Goal: Communication & Community: Answer question/provide support

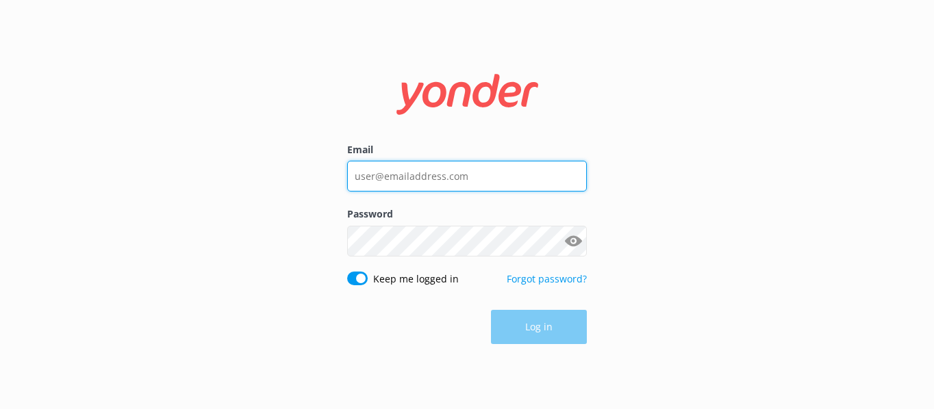
click at [499, 177] on input "Email" at bounding box center [467, 176] width 240 height 31
click at [0, 409] on com-1password-button at bounding box center [0, 409] width 0 height 0
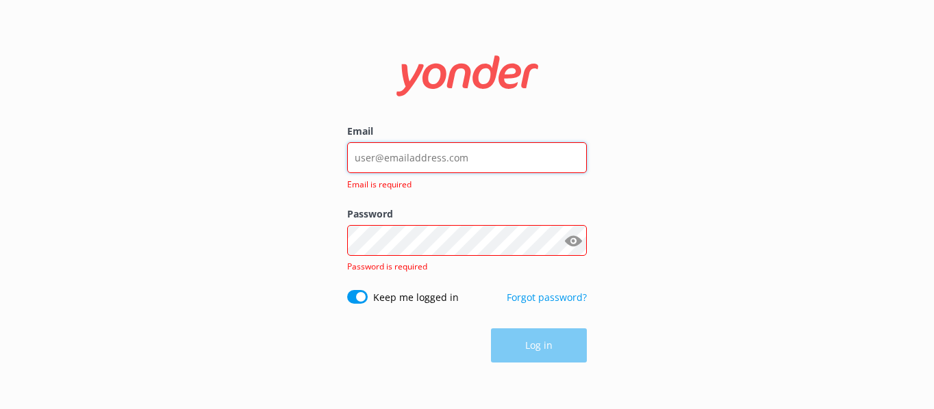
click at [460, 155] on input "Email" at bounding box center [467, 157] width 240 height 31
click at [0, 409] on com-1password-button at bounding box center [0, 409] width 0 height 0
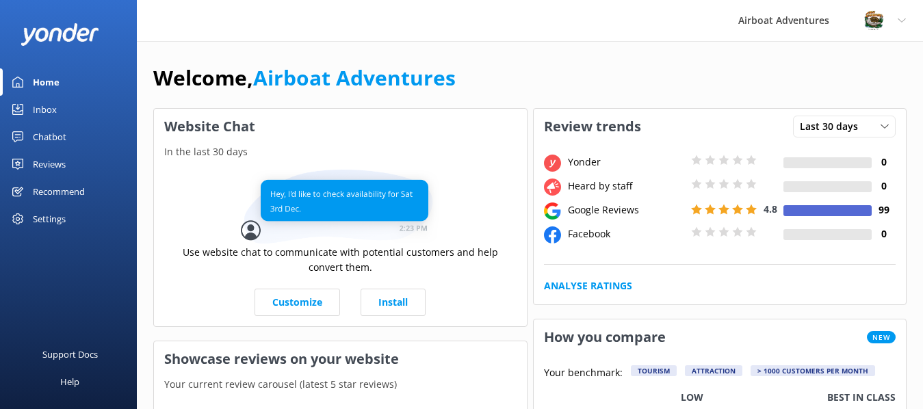
click at [73, 163] on link "Reviews" at bounding box center [68, 164] width 137 height 27
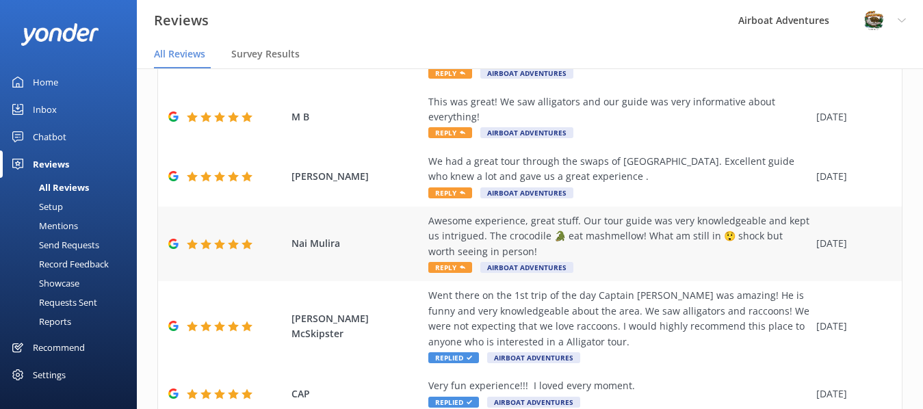
scroll to position [205, 0]
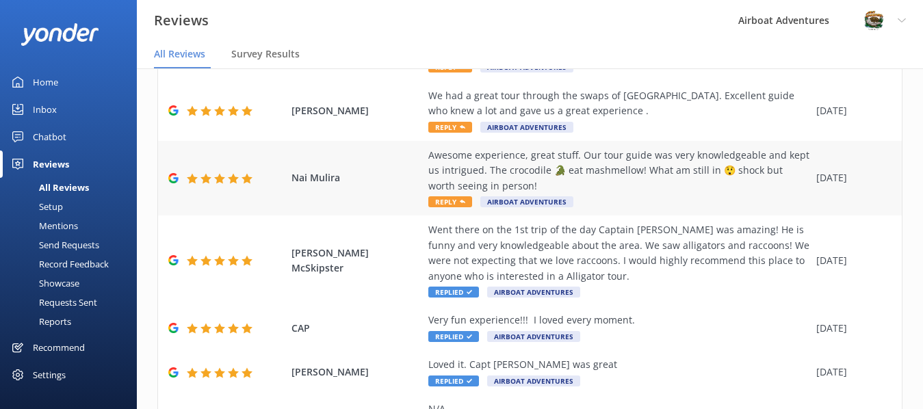
click at [460, 200] on icon at bounding box center [462, 201] width 5 height 5
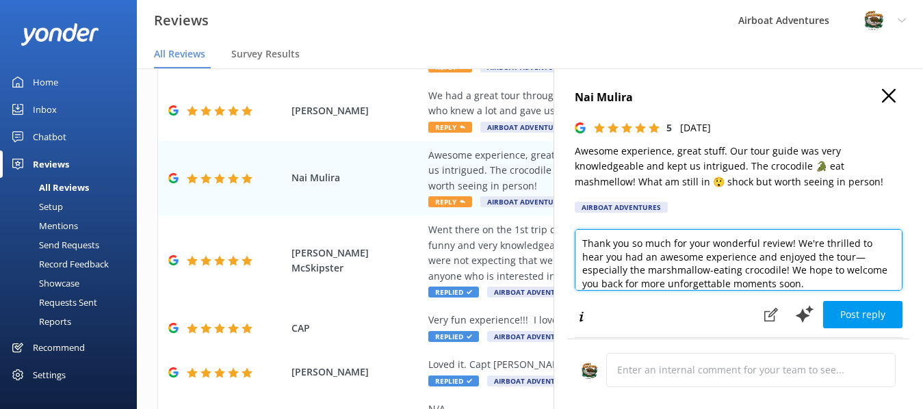
click at [847, 256] on textarea "Thank you so much for your wonderful review! We're thrilled to hear you had an …" at bounding box center [739, 260] width 328 height 62
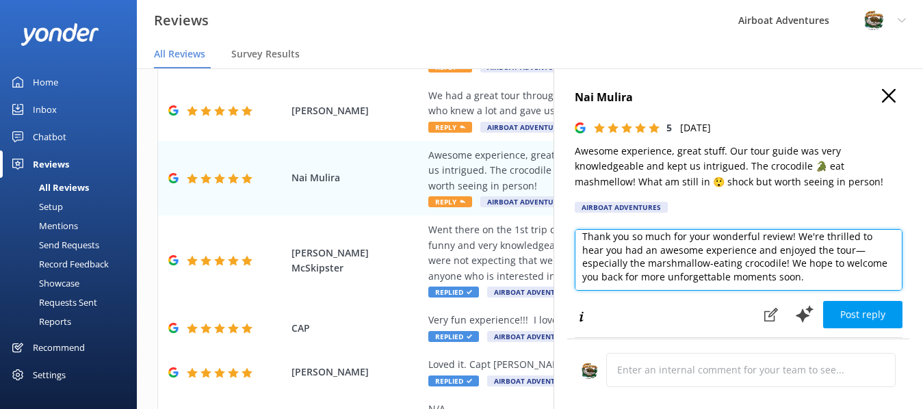
drag, startPoint x: 584, startPoint y: 242, endPoint x: 866, endPoint y: 289, distance: 285.8
click at [866, 289] on textarea "Thank you so much for your wonderful review! We're thrilled to hear you had an …" at bounding box center [739, 260] width 328 height 62
paste textarea "Wow, thanks for such a great review, [PERSON_NAME]!"
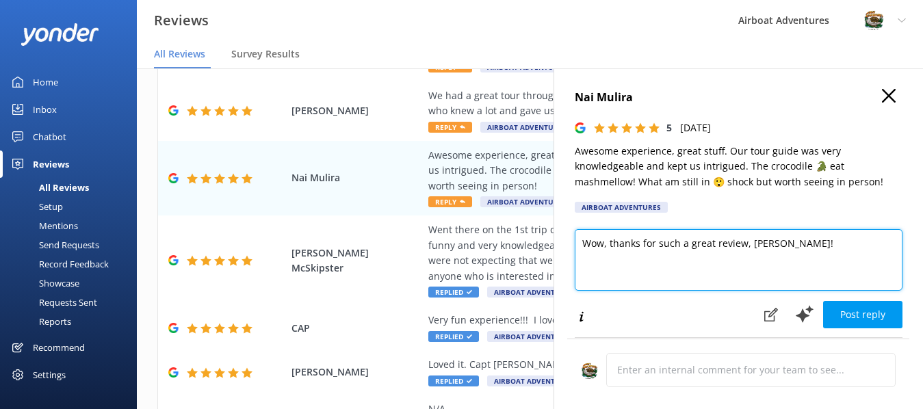
scroll to position [0, 0]
drag, startPoint x: 747, startPoint y: 246, endPoint x: 790, endPoint y: 242, distance: 42.6
click at [790, 242] on textarea "Wow, thanks for such a great review, [PERSON_NAME]!" at bounding box center [739, 260] width 328 height 62
click at [790, 243] on textarea "Wow, thanks for such a great review, Nai!" at bounding box center [739, 260] width 328 height 62
drag, startPoint x: 864, startPoint y: 243, endPoint x: 869, endPoint y: 264, distance: 21.3
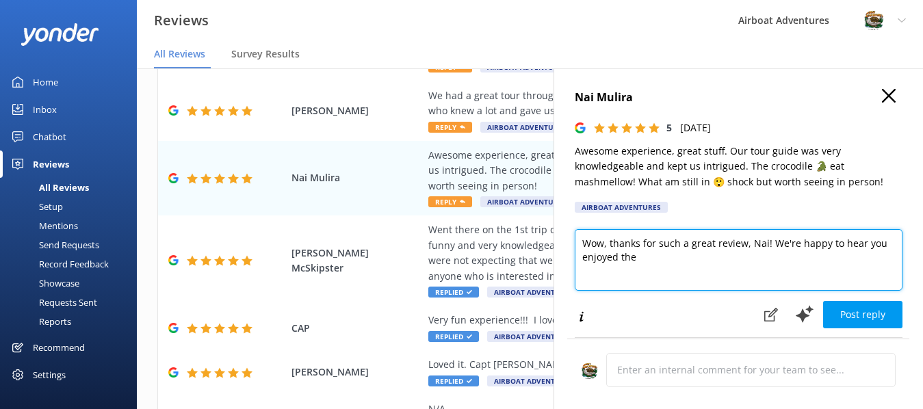
click at [869, 264] on textarea "Wow, thanks for such a great review, Nai! We're happy to hear you enjoyed the" at bounding box center [739, 260] width 328 height 62
drag, startPoint x: 769, startPoint y: 241, endPoint x: 778, endPoint y: 265, distance: 25.3
click at [778, 265] on textarea "Wow, thanks for such a great review, Nai! We're happy to hear your Captain" at bounding box center [739, 260] width 328 height 62
paste textarea "We're so glad you had fun and we hope you'll tell your friends or come back and…"
drag, startPoint x: 667, startPoint y: 257, endPoint x: 871, endPoint y: 259, distance: 204.0
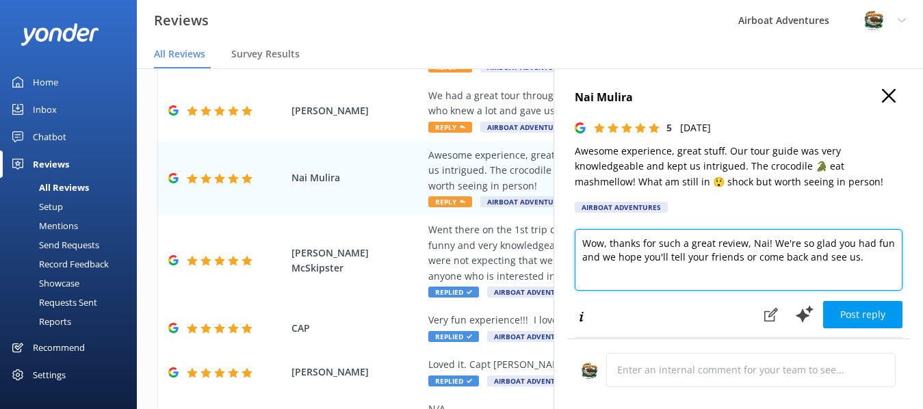
click at [871, 259] on textarea "Wow, thanks for such a great review, Nai! We're so glad you had fun and we hope…" at bounding box center [739, 260] width 328 height 62
paste textarea "come back next time you're in [GEOGRAPHIC_DATA]!"
drag, startPoint x: 867, startPoint y: 252, endPoint x: 620, endPoint y: 282, distance: 248.9
click at [620, 282] on textarea "Wow, thanks for such a great review, Nai! We're so glad you had fun and we hope…" at bounding box center [739, 260] width 328 height 62
click at [668, 257] on textarea "Wow, thanks for such a great review, Nai! We're so glad you had fun and we hope…" at bounding box center [739, 260] width 328 height 62
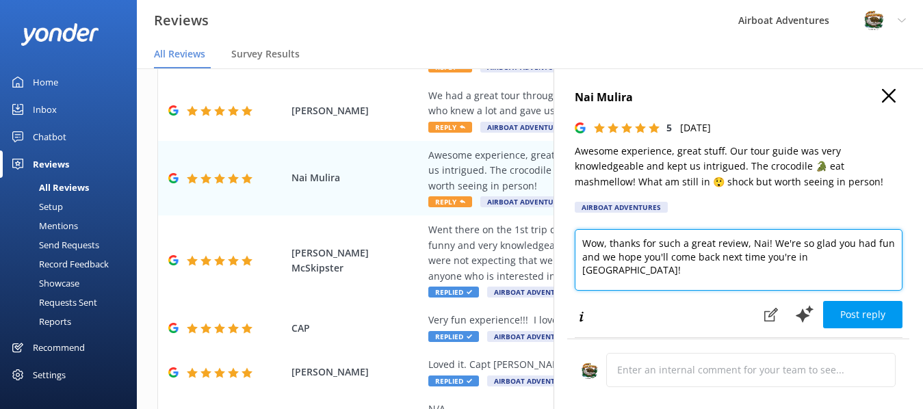
click at [719, 255] on textarea "Wow, thanks for such a great review, Nai! We're so glad you had fun and we hope…" at bounding box center [739, 260] width 328 height 62
type textarea "Wow, thanks for such a great review, Nai! We're so glad you had fun and we hope…"
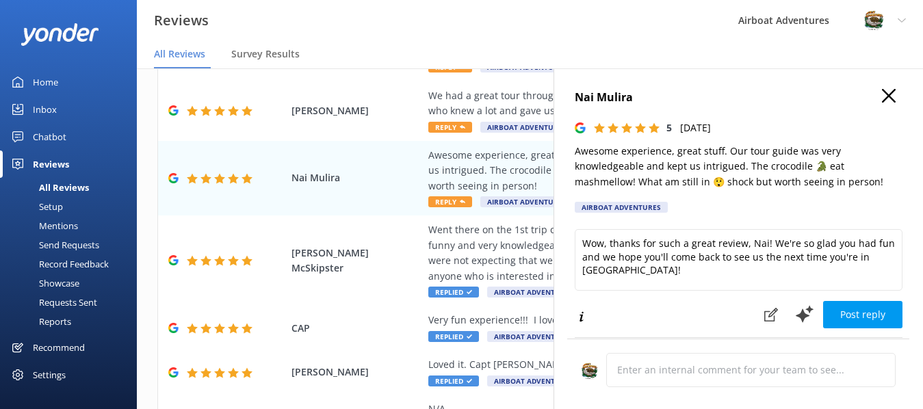
click at [865, 317] on button "Post reply" at bounding box center [862, 314] width 79 height 27
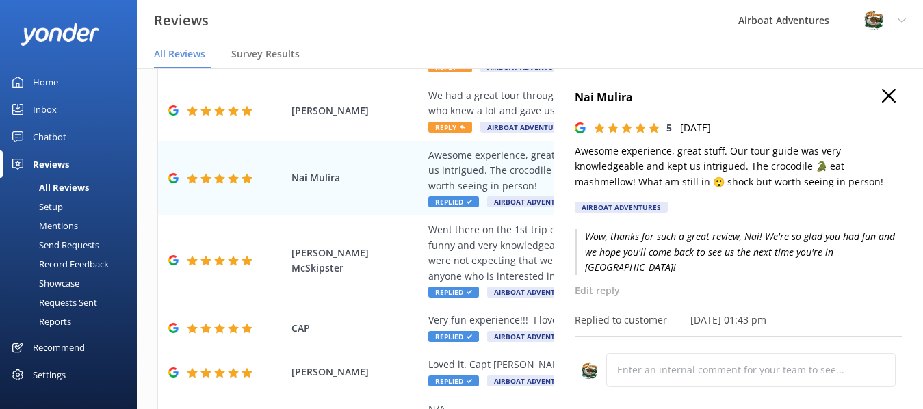
click at [882, 91] on icon "button" at bounding box center [889, 96] width 14 height 14
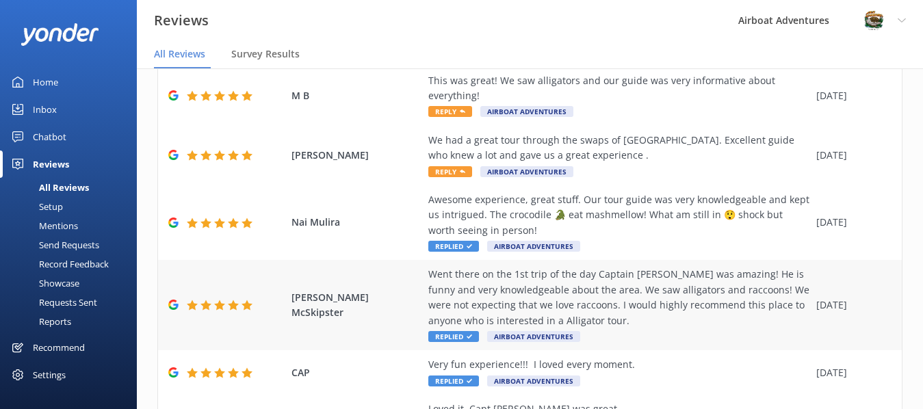
scroll to position [137, 0]
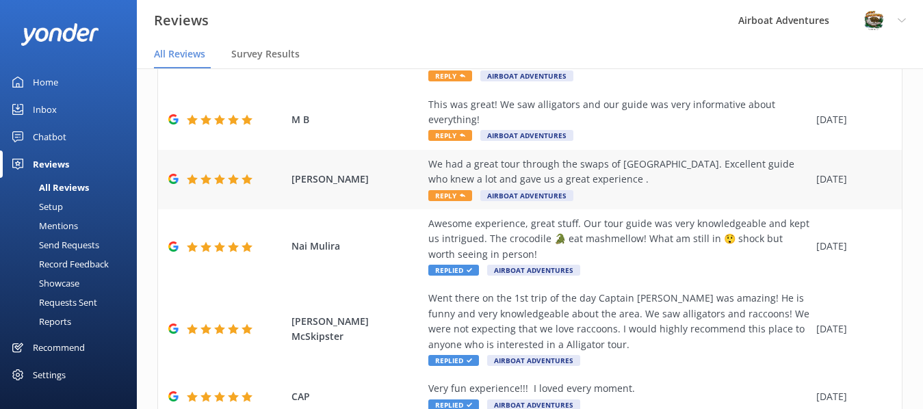
click at [458, 192] on span "Reply" at bounding box center [450, 195] width 44 height 11
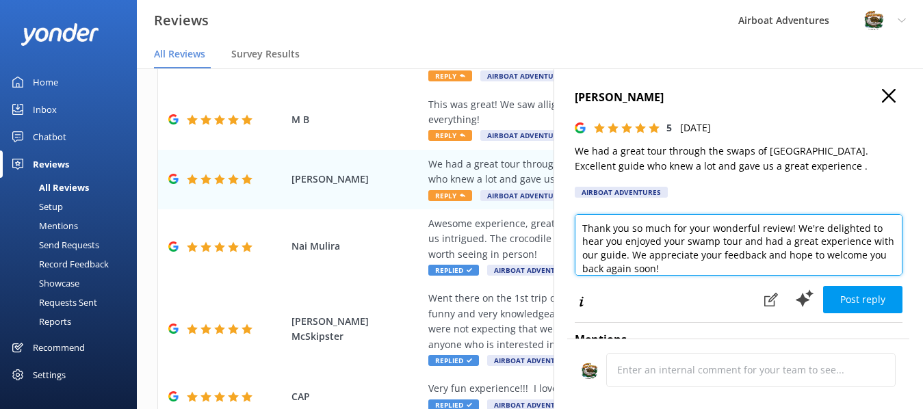
drag, startPoint x: 582, startPoint y: 222, endPoint x: 797, endPoint y: 226, distance: 214.9
click at [797, 226] on textarea "Thank you so much for your wonderful review! We're delighted to hear you enjoye…" at bounding box center [739, 245] width 328 height 62
drag, startPoint x: 778, startPoint y: 238, endPoint x: 819, endPoint y: 259, distance: 46.5
click at [819, 259] on textarea "Hey [PERSON_NAME], we're delighted to hear you enjoyed your swamp tour and had …" at bounding box center [739, 245] width 328 height 62
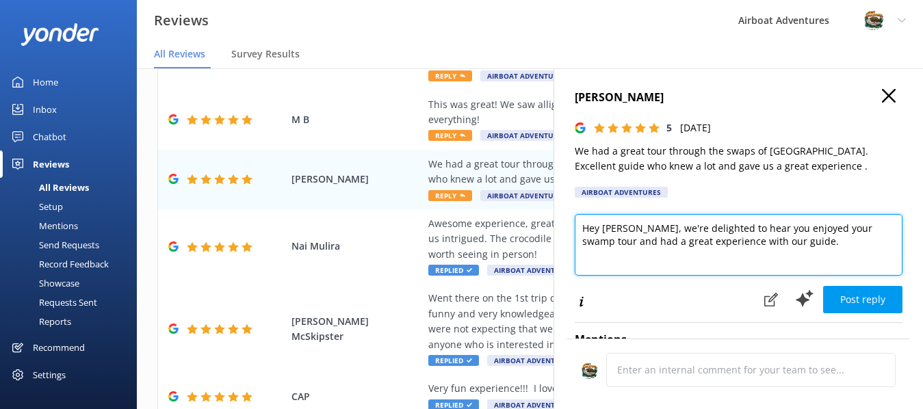
paste textarea "Thank you for letting Airboat Adventures show you the beauty of [US_STATE]!"
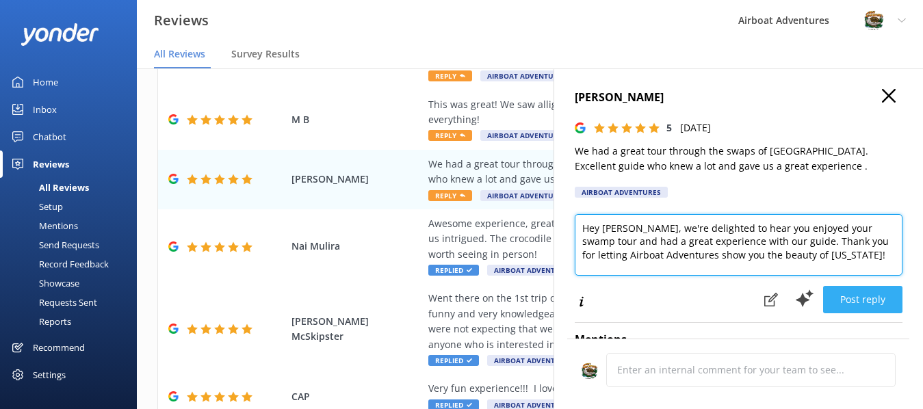
type textarea "Hey [PERSON_NAME], we're delighted to hear you enjoyed your swamp tour and had …"
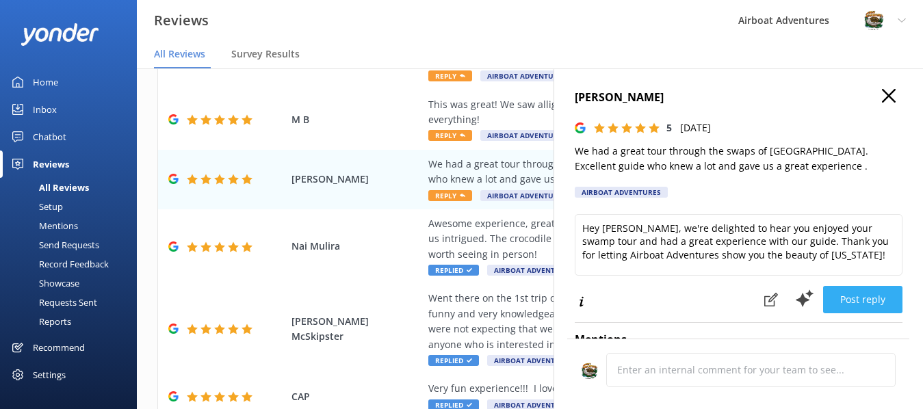
click at [849, 296] on button "Post reply" at bounding box center [862, 299] width 79 height 27
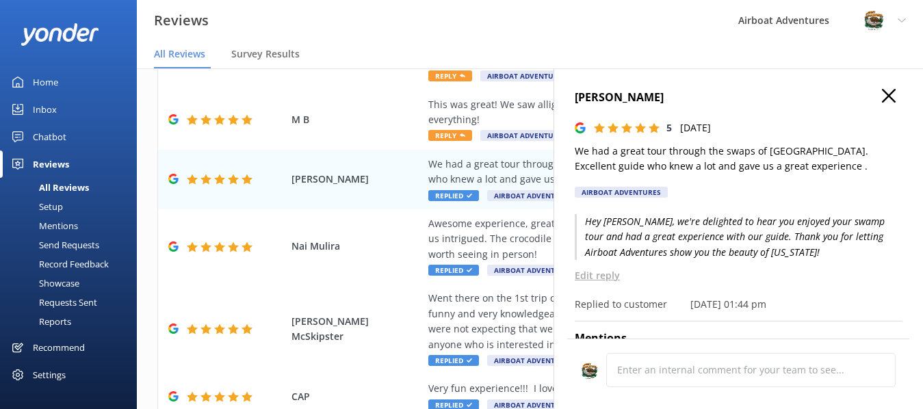
click at [882, 99] on icon "button" at bounding box center [889, 96] width 14 height 14
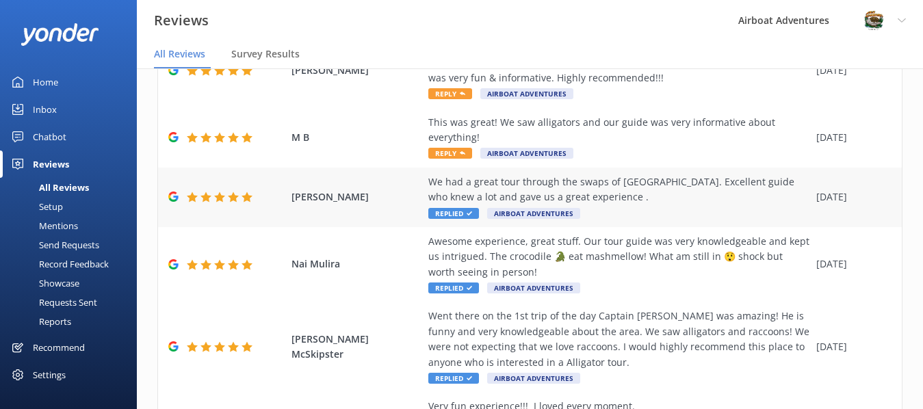
scroll to position [68, 0]
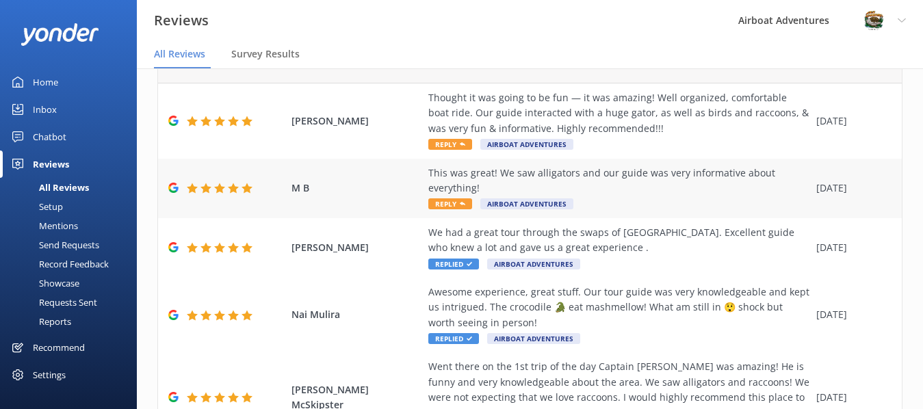
click at [463, 203] on icon at bounding box center [462, 203] width 5 height 5
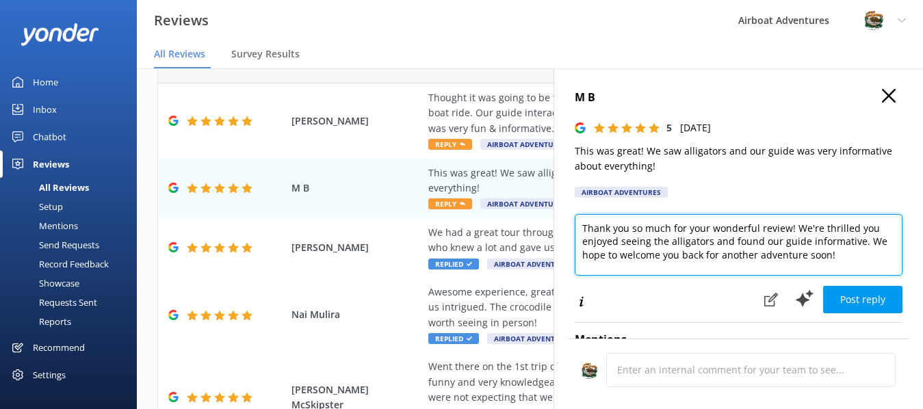
drag, startPoint x: 590, startPoint y: 231, endPoint x: 862, endPoint y: 255, distance: 273.5
click at [862, 255] on textarea "Thank you so much for your wonderful review! We're thrilled you enjoyed seeing …" at bounding box center [739, 245] width 328 height 62
paste textarea "We're happy to hear that you got to see so many alligators! Thanks for leaving …"
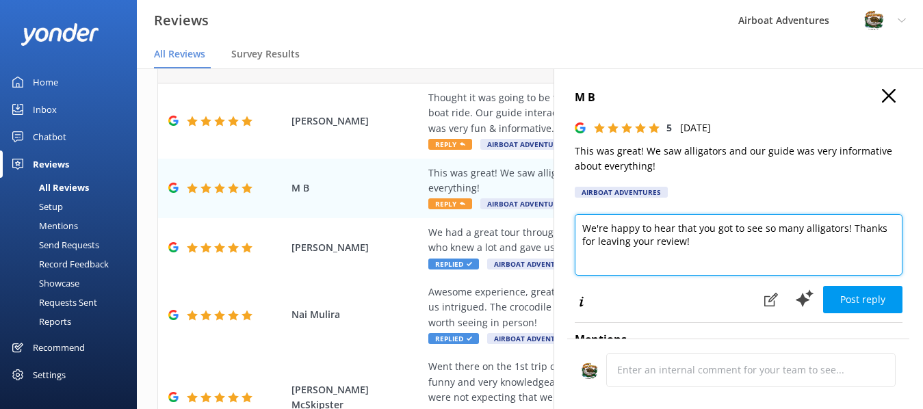
click at [843, 232] on textarea "We're happy to hear that you got to see so many alligators! Thanks for leaving …" at bounding box center [739, 245] width 328 height 62
click at [709, 246] on textarea "We're happy to hear that you got to see so many alligators! Thanks for leaving …" at bounding box center [739, 245] width 328 height 62
drag, startPoint x: 715, startPoint y: 225, endPoint x: 843, endPoint y: 222, distance: 128.7
click at [843, 222] on textarea "We're happy to hear that you got to see so many alligators! Thanks for leaving …" at bounding box center [739, 245] width 328 height 62
click at [834, 234] on textarea "We're happy to hear that you enjoyed your tour throught he bayou! Thanks for le…" at bounding box center [739, 245] width 328 height 62
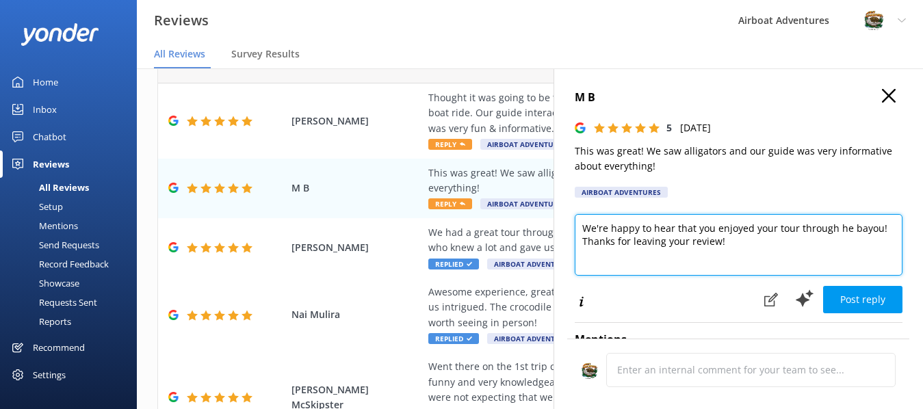
click at [838, 225] on textarea "We're happy to hear that you enjoyed your tour through he bayou! Thanks for lea…" at bounding box center [739, 245] width 328 height 62
click at [739, 241] on textarea "We're happy to hear that you enjoyed your tour through the bayou! Thanks for le…" at bounding box center [739, 245] width 328 height 62
click at [752, 241] on textarea "We're happy to hear that you enjoyed your tour through the bayou! Thanks for le…" at bounding box center [739, 245] width 328 height 62
paste textarea "Come back and visit us soon!"
click at [721, 240] on textarea "We're happy to hear that you enjoyed your tour through the bayou! Thanks for le…" at bounding box center [739, 245] width 328 height 62
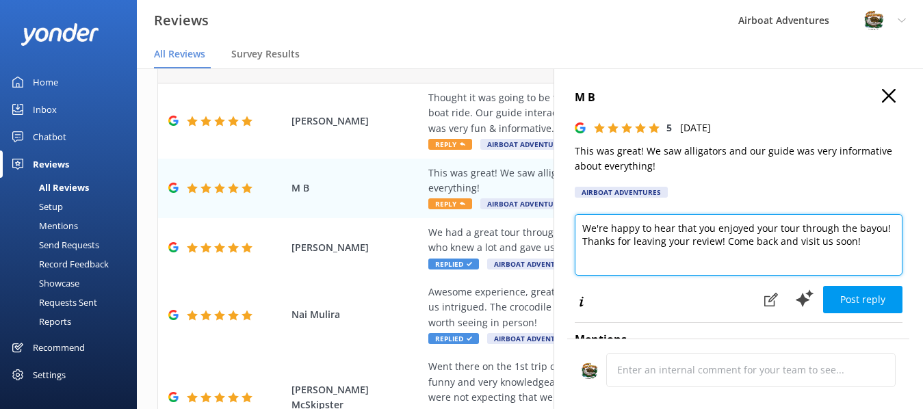
drag, startPoint x: 721, startPoint y: 240, endPoint x: 563, endPoint y: 238, distance: 158.1
click at [563, 238] on div "M B 5 [DATE] This was great! We saw alligators and our guide was very informati…" at bounding box center [739, 272] width 370 height 409
type textarea "We're happy to hear that you enjoyed your tour through the bayou! Come back and…"
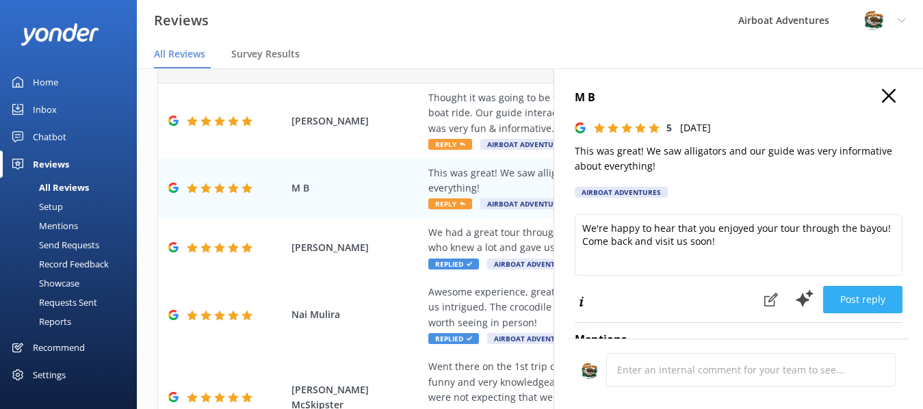
click at [835, 300] on button "Post reply" at bounding box center [862, 299] width 79 height 27
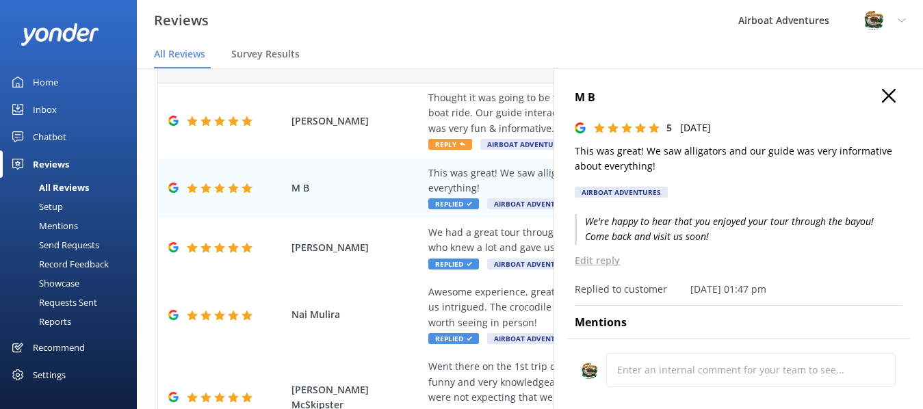
click at [882, 103] on button "button" at bounding box center [889, 96] width 14 height 15
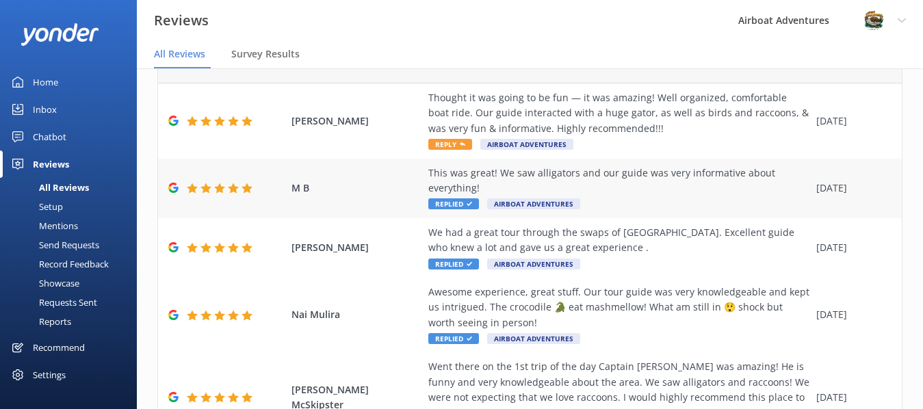
scroll to position [0, 0]
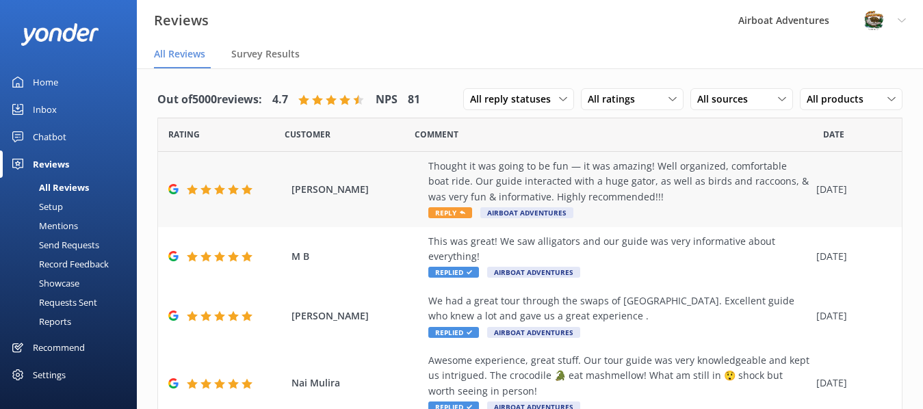
click at [446, 211] on span "Reply" at bounding box center [450, 212] width 44 height 11
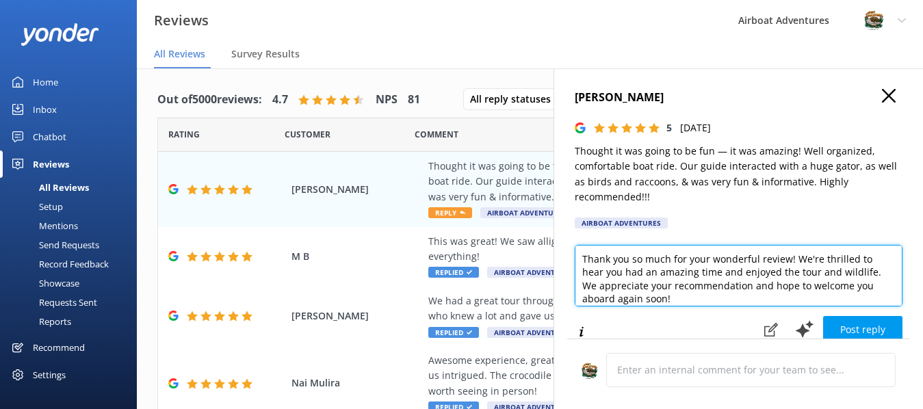
drag, startPoint x: 583, startPoint y: 254, endPoint x: 683, endPoint y: 264, distance: 100.4
click at [683, 264] on textarea "Thank you so much for your wonderful review! We're thrilled to hear you had an …" at bounding box center [739, 276] width 328 height 62
click at [778, 259] on textarea "Wow, thank you for your wonderful review! We're thrilled to hear you had an ama…" at bounding box center [739, 276] width 328 height 62
drag, startPoint x: 778, startPoint y: 259, endPoint x: 541, endPoint y: 262, distance: 236.2
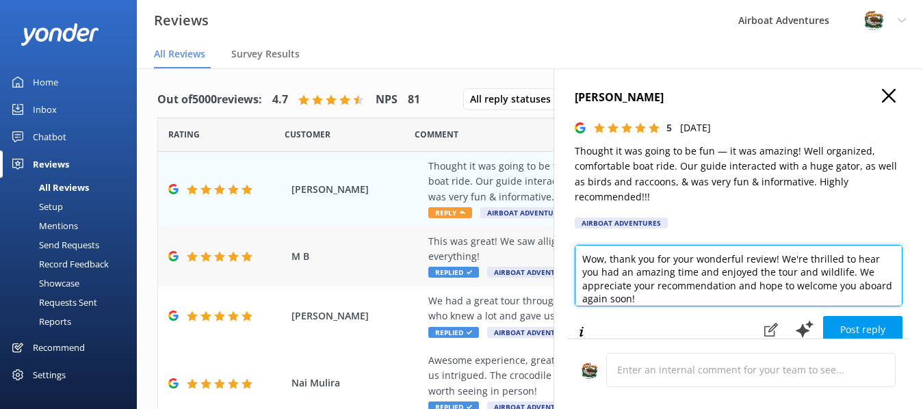
click at [541, 262] on div "Out of 5000 reviews: 4.7 NPS 81 All reply statuses All reply statuses Needs a r…" at bounding box center [530, 252] width 786 height 368
drag, startPoint x: 715, startPoint y: 272, endPoint x: 792, endPoint y: 288, distance: 79.1
click at [792, 288] on textarea "Hey [PERSON_NAME], we're thrilled to hear you had an amazing time and enjoyed t…" at bounding box center [739, 276] width 328 height 62
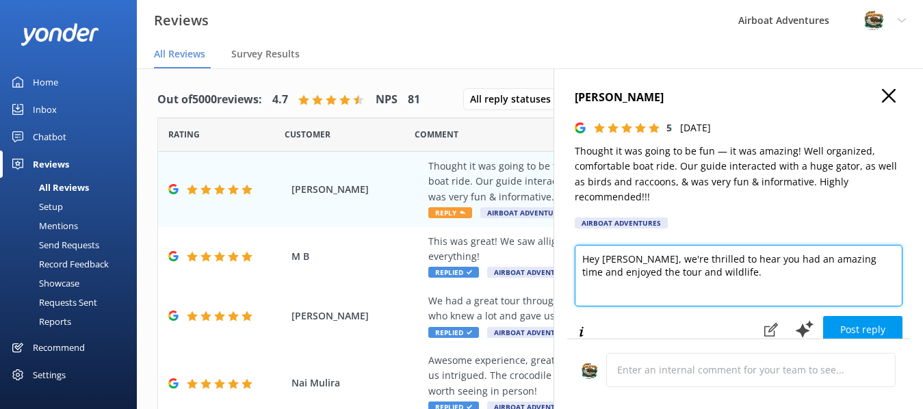
paste textarea "Thank you for recommending Airboat Adventures."
paste textarea "Come back and visit us soon!"
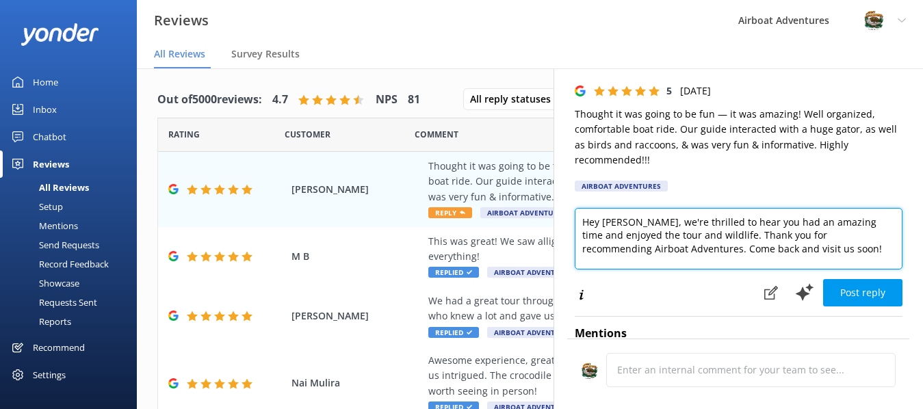
scroll to position [68, 0]
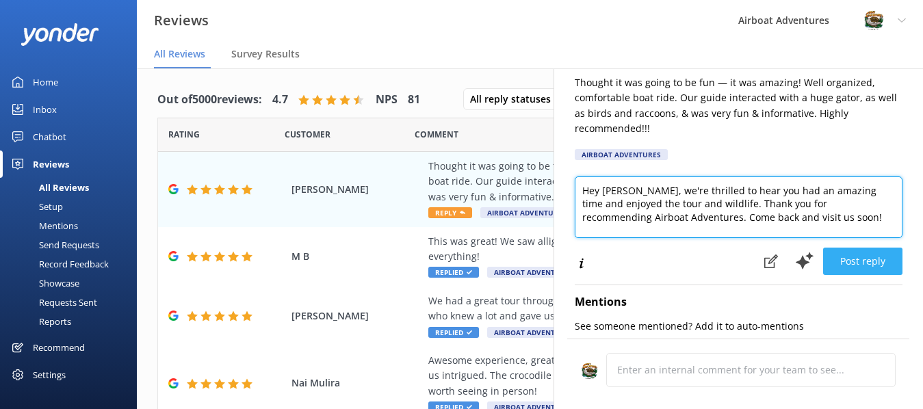
type textarea "Hey [PERSON_NAME], we're thrilled to hear you had an amazing time and enjoyed t…"
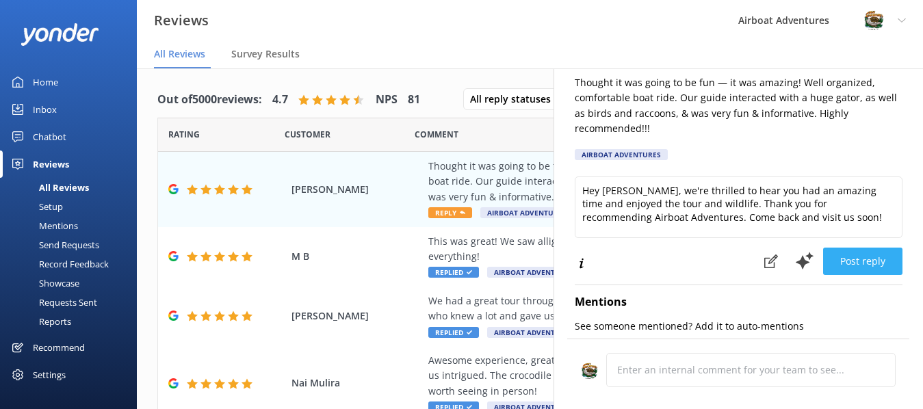
click at [843, 264] on button "Post reply" at bounding box center [862, 261] width 79 height 27
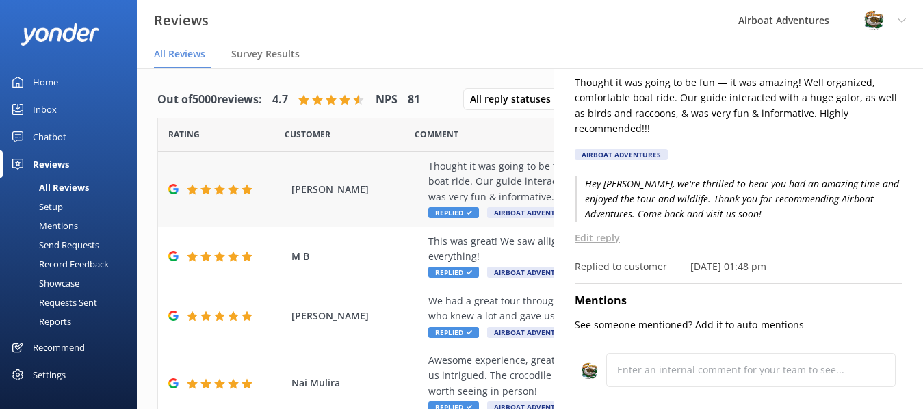
click at [409, 170] on div "[PERSON_NAME] Thought it was going to be fun — it was amazing! Well organized, …" at bounding box center [530, 189] width 744 height 75
click at [680, 36] on div "Reviews Airboat Adventures Profile Settings Logout" at bounding box center [461, 20] width 923 height 41
click at [492, 137] on div "Comment" at bounding box center [619, 135] width 409 height 34
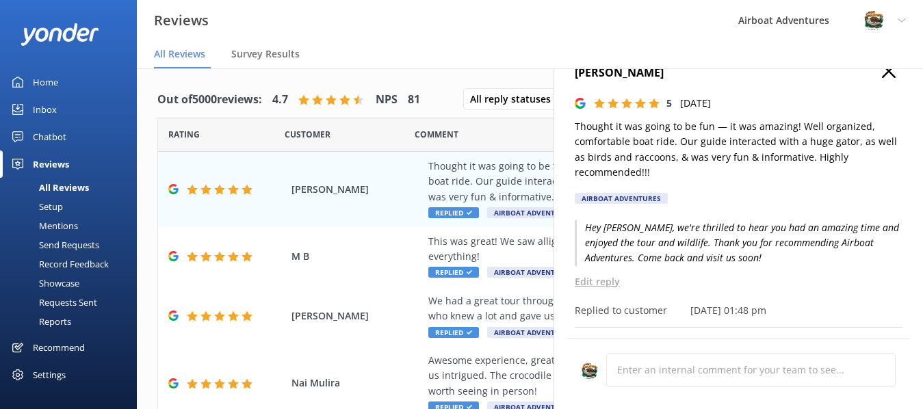
scroll to position [0, 0]
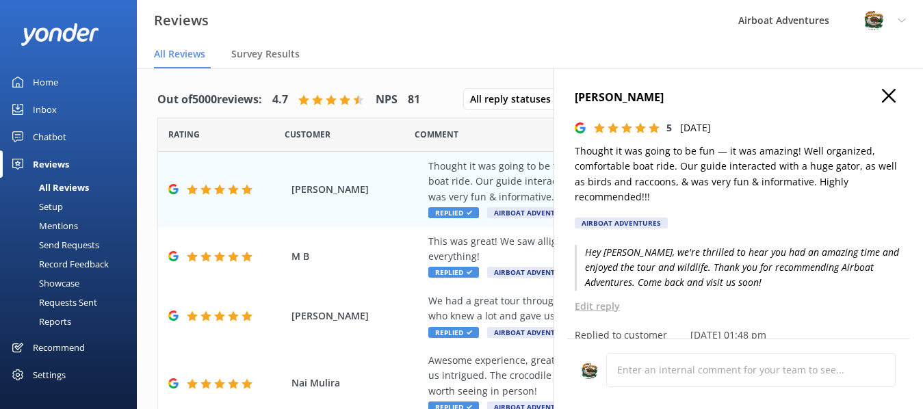
click at [882, 92] on icon "button" at bounding box center [889, 96] width 14 height 14
